Goal: Task Accomplishment & Management: Complete application form

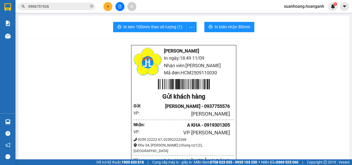
click at [109, 9] on button at bounding box center [107, 6] width 9 height 9
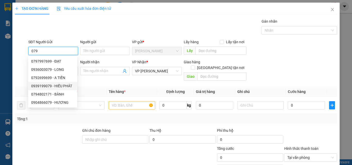
click at [51, 84] on div "0939199079 - HIẾU PHÁT" at bounding box center [52, 86] width 43 height 6
type input "0939199079"
type input "HIẾU PHÁT"
type input "30.000"
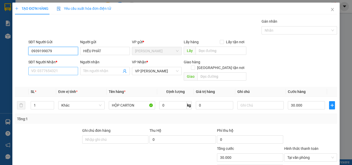
type input "0939199079"
click at [57, 72] on input "SĐT Người Nhận *" at bounding box center [53, 71] width 50 height 8
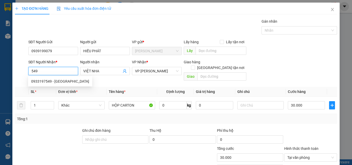
type input "0933197549"
type input "VIỆT NHA"
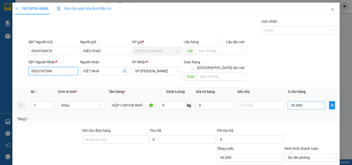
type input "0933197549"
click at [308, 101] on input "30.000" at bounding box center [306, 105] width 37 height 8
type input "2"
type input "20"
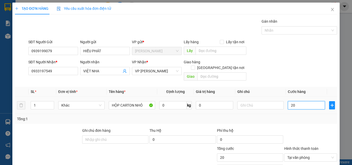
type input "200"
type input "2.000"
type input "20.000"
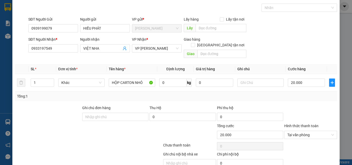
scroll to position [42, 0]
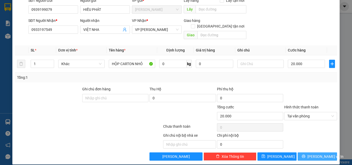
click at [311, 154] on span "[PERSON_NAME] và In" at bounding box center [326, 157] width 36 height 6
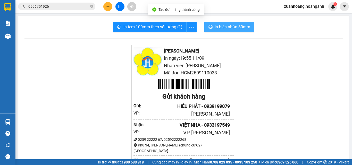
click at [219, 25] on span "In biên nhận 80mm" at bounding box center [233, 27] width 36 height 6
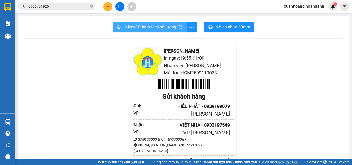
click at [159, 23] on button "In tem 100mm theo số lượng (1)" at bounding box center [150, 27] width 74 height 10
